Goal: Transaction & Acquisition: Book appointment/travel/reservation

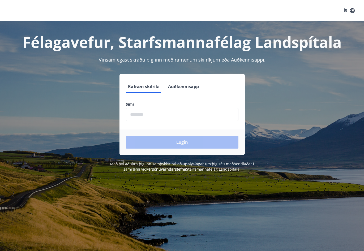
click at [165, 114] on input "phone" at bounding box center [182, 114] width 112 height 13
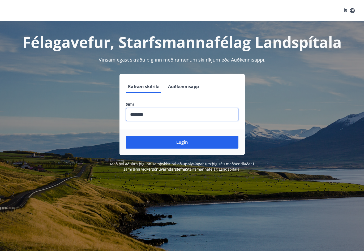
type input "********"
click at [126, 136] on button "Login" at bounding box center [182, 142] width 112 height 13
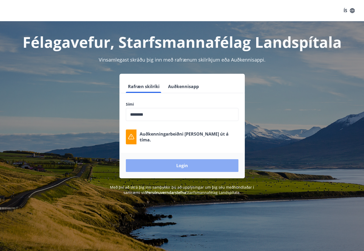
click at [166, 165] on button "Login" at bounding box center [182, 165] width 112 height 13
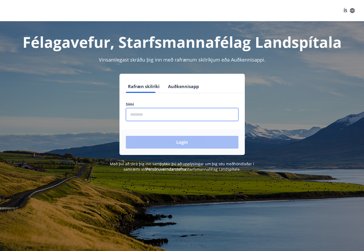
click at [146, 114] on input "phone" at bounding box center [182, 114] width 112 height 13
type input "********"
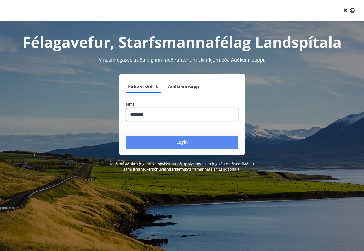
click at [166, 146] on button "Login" at bounding box center [182, 142] width 112 height 13
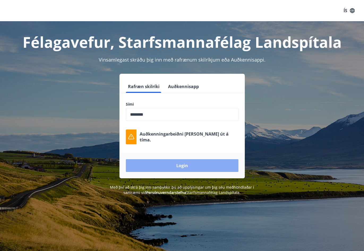
click at [152, 162] on button "Login" at bounding box center [182, 165] width 112 height 13
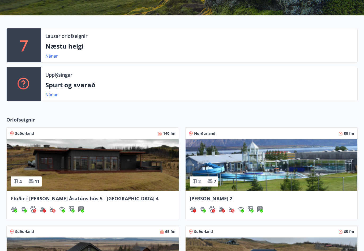
scroll to position [106, 0]
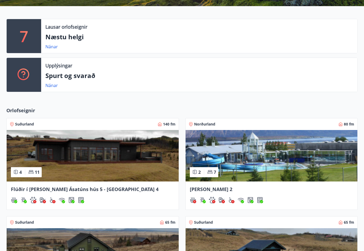
click at [69, 189] on span "Flúðir í landi Ásatúns hús 5 - Móadalur 4" at bounding box center [85, 189] width 148 height 6
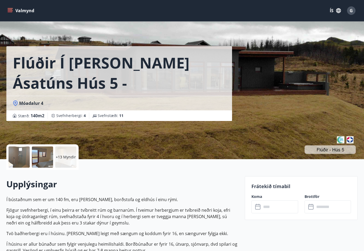
click at [10, 8] on icon "menu" at bounding box center [11, 8] width 6 height 1
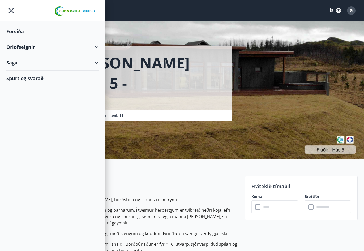
click at [95, 47] on div "Orlofseignir" at bounding box center [52, 47] width 92 height 16
click at [23, 60] on div "Framboð" at bounding box center [53, 60] width 84 height 11
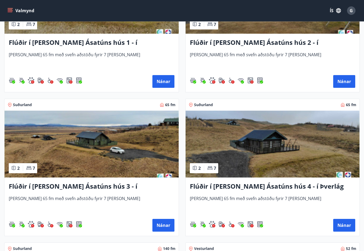
scroll to position [239, 0]
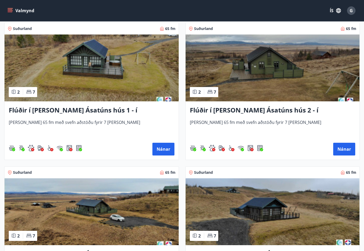
click at [10, 11] on icon "menu" at bounding box center [11, 10] width 6 height 1
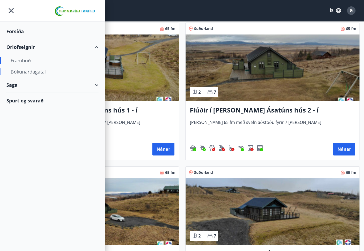
click at [22, 71] on div "Bókunardagatal" at bounding box center [53, 71] width 84 height 11
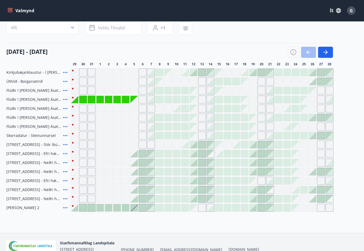
scroll to position [69, 0]
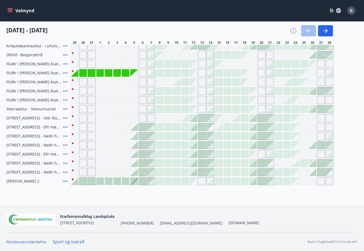
click at [75, 102] on div "Gráir dagar eru ekki bókanlegir" at bounding box center [75, 100] width 8 height 8
click at [122, 198] on div "Bókunardagatal Svæði Allt Dagsetningar Veldu tímabil Svefnstæði +1 29 ágúst - 2…" at bounding box center [182, 79] width 364 height 254
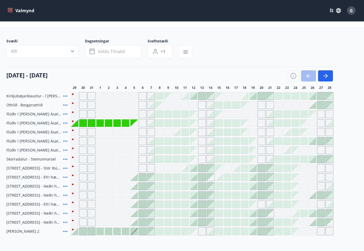
scroll to position [16, 0]
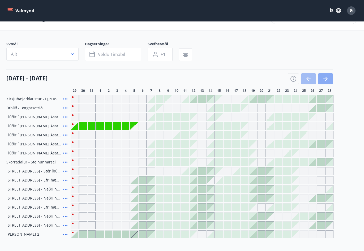
click at [323, 80] on icon "button" at bounding box center [325, 79] width 6 height 6
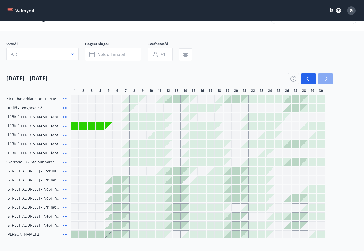
click at [323, 80] on icon "button" at bounding box center [325, 79] width 6 height 6
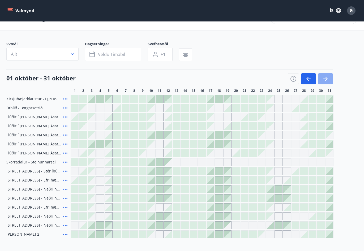
click at [323, 80] on icon "button" at bounding box center [325, 79] width 6 height 6
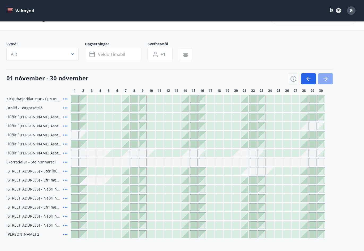
click at [323, 80] on icon "button" at bounding box center [325, 79] width 6 height 6
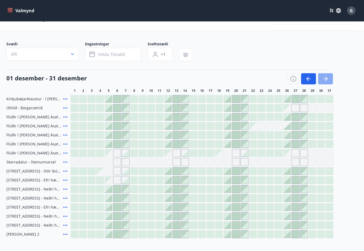
click at [323, 80] on icon "button" at bounding box center [325, 79] width 6 height 6
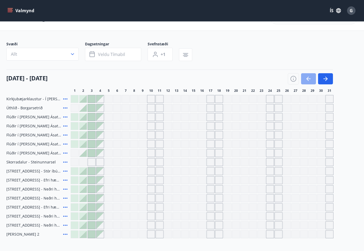
click at [304, 77] on button "button" at bounding box center [308, 78] width 15 height 11
